Goal: Task Accomplishment & Management: Use online tool/utility

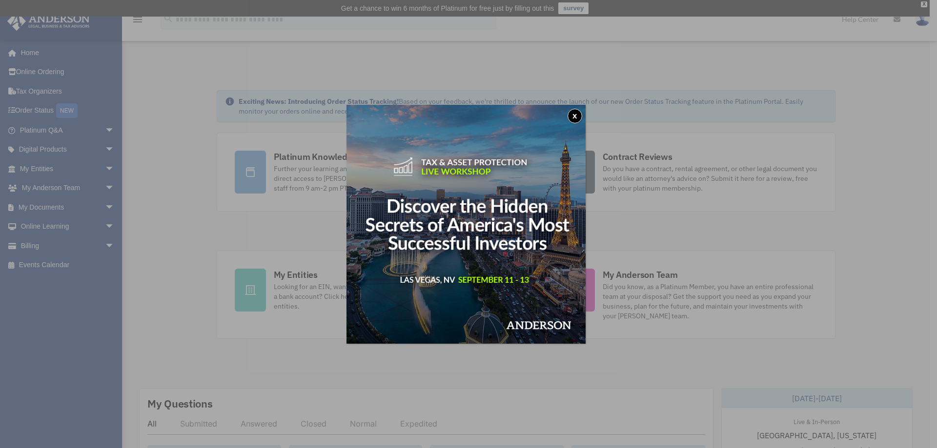
click at [581, 115] on button "x" at bounding box center [575, 116] width 15 height 15
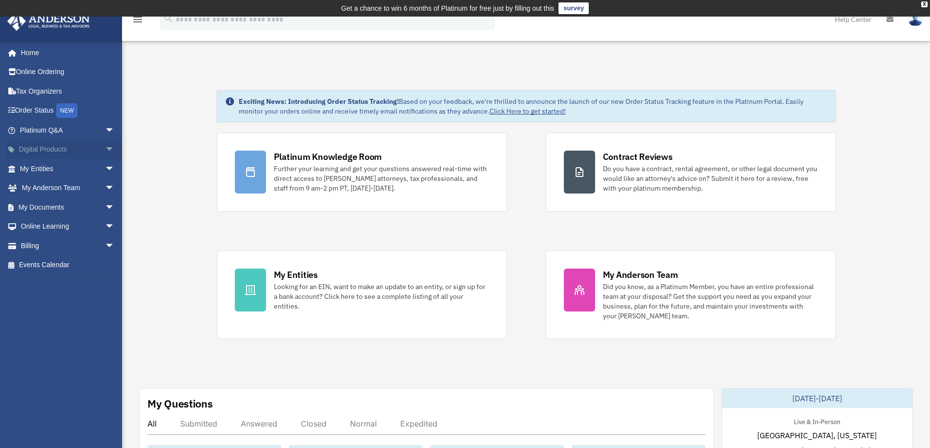
click at [105, 147] on span "arrow_drop_down" at bounding box center [115, 150] width 20 height 20
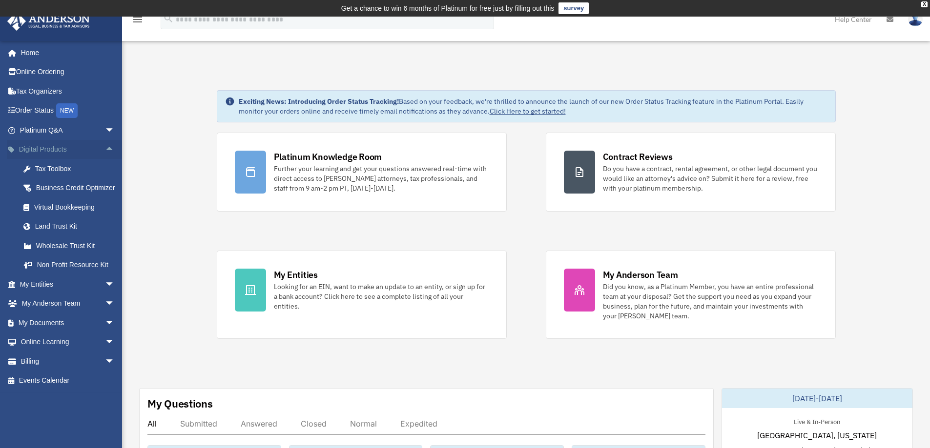
click at [105, 147] on span "arrow_drop_up" at bounding box center [115, 150] width 20 height 20
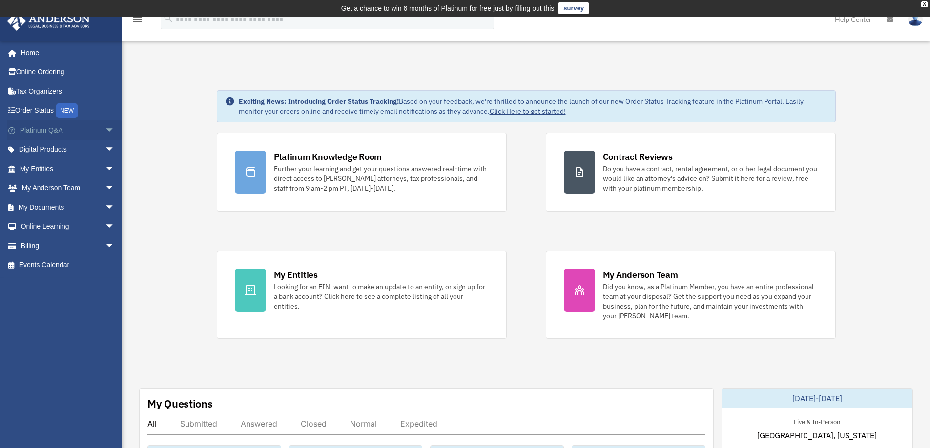
click at [105, 130] on span "arrow_drop_down" at bounding box center [115, 131] width 20 height 20
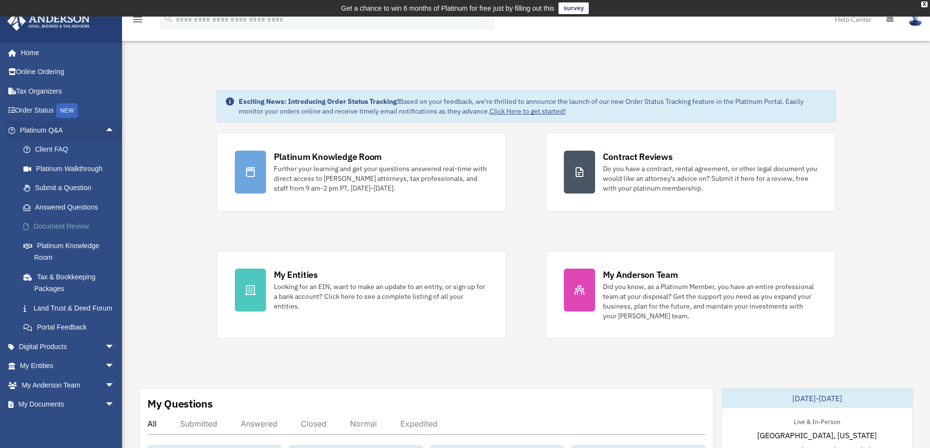
click at [61, 225] on link "Document Review" at bounding box center [72, 227] width 116 height 20
